Goal: Task Accomplishment & Management: Manage account settings

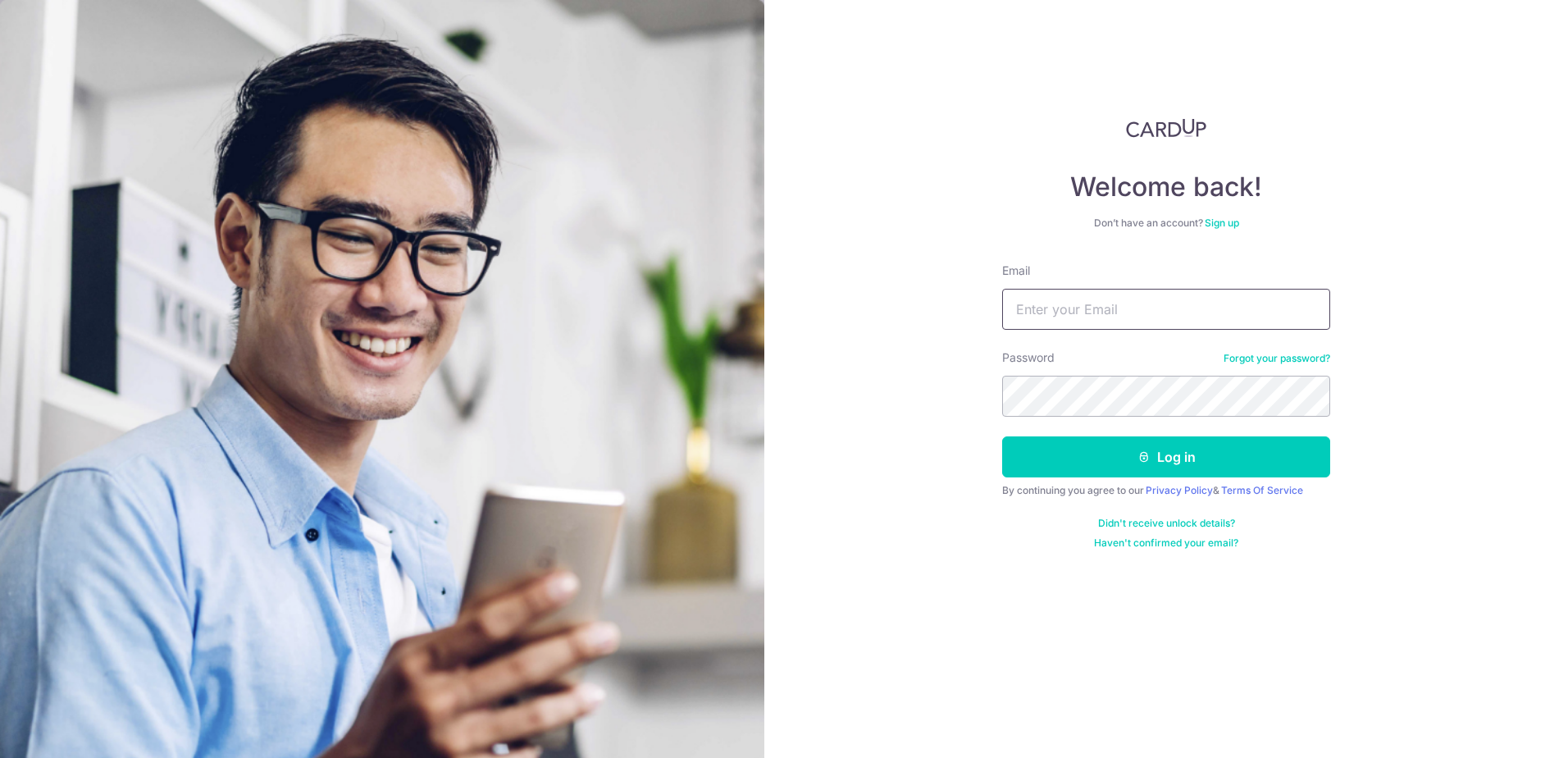
type input "[EMAIL_ADDRESS][DOMAIN_NAME]"
click at [1177, 451] on button "Log in" at bounding box center [1166, 456] width 328 height 41
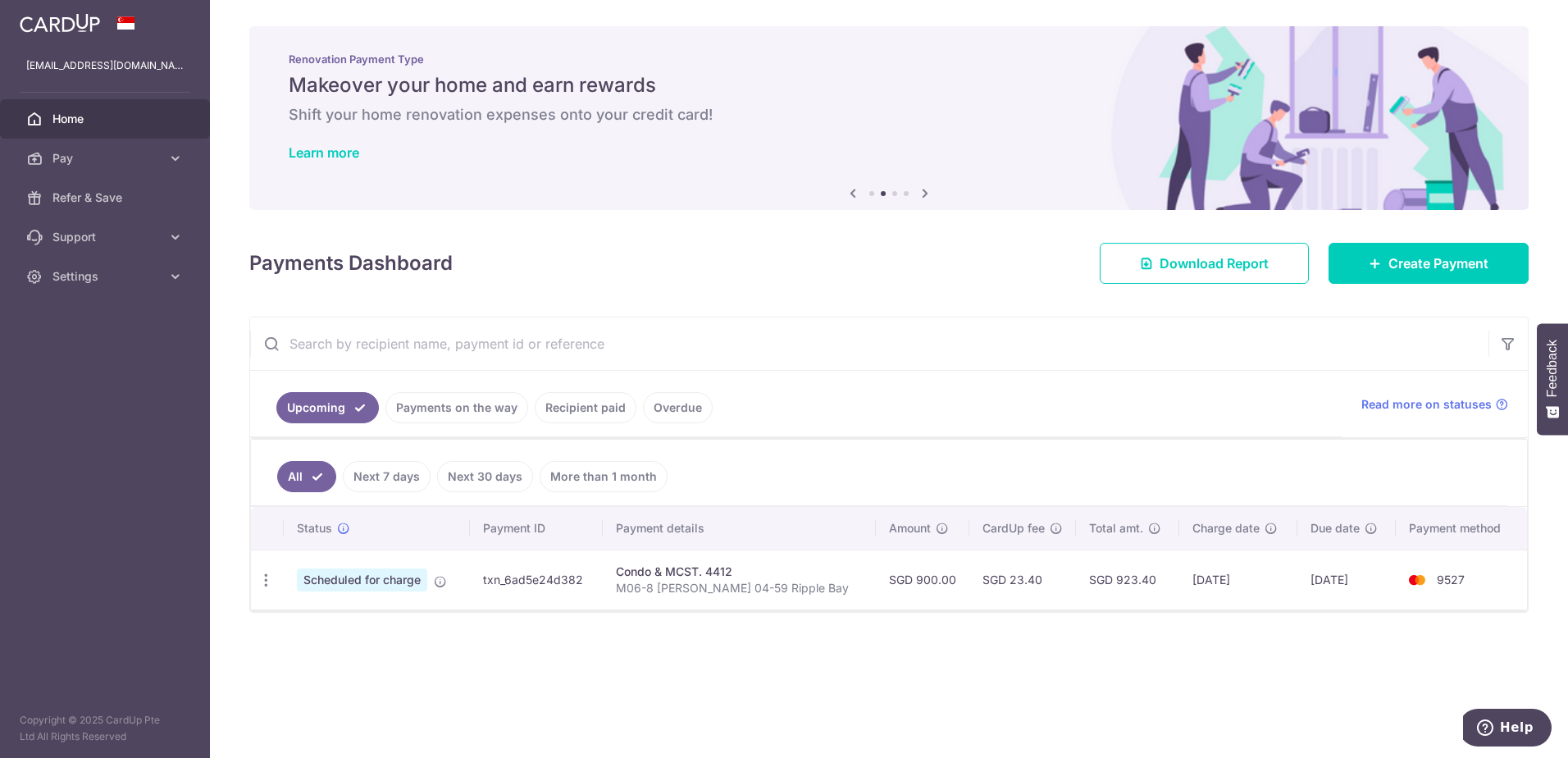
click at [1143, 358] on input "text" at bounding box center [870, 343] width 1239 height 53
click at [61, 173] on link "Pay" at bounding box center [105, 158] width 210 height 39
click at [495, 228] on div "× Pause Schedule Pause all future payments in this series Pause just this one p…" at bounding box center [890, 379] width 1359 height 758
click at [55, 2] on div at bounding box center [105, 23] width 210 height 46
click at [64, 21] on img at bounding box center [60, 23] width 81 height 20
